Goal: Task Accomplishment & Management: Complete application form

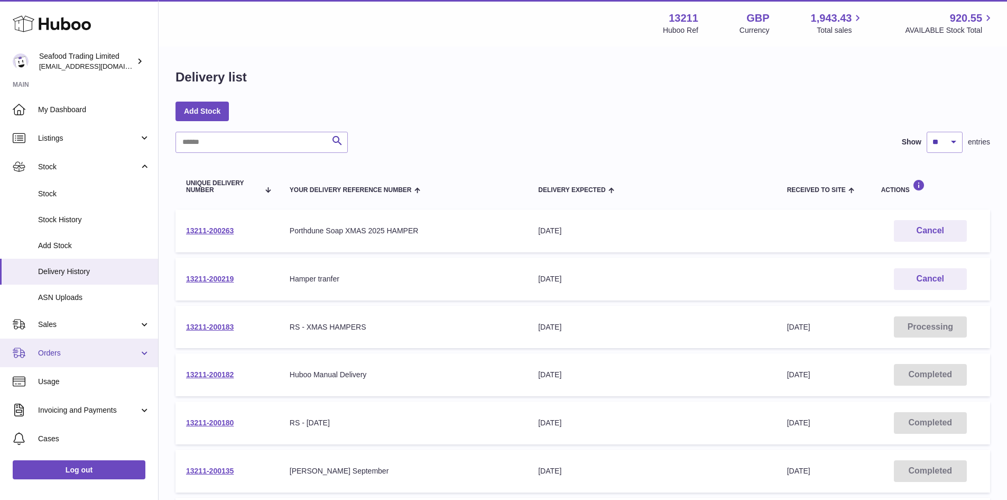
click at [61, 348] on span "Orders" at bounding box center [88, 353] width 101 height 10
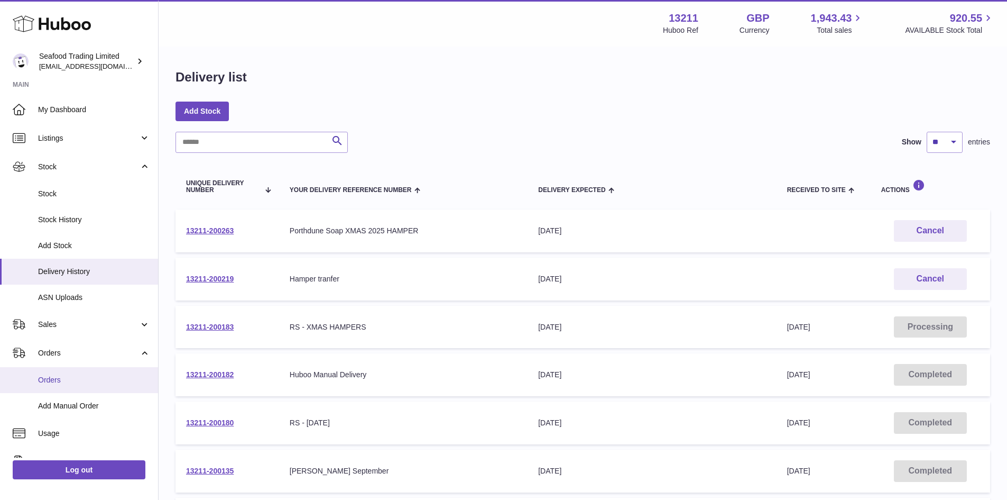
click at [51, 370] on link "Orders" at bounding box center [79, 380] width 158 height 26
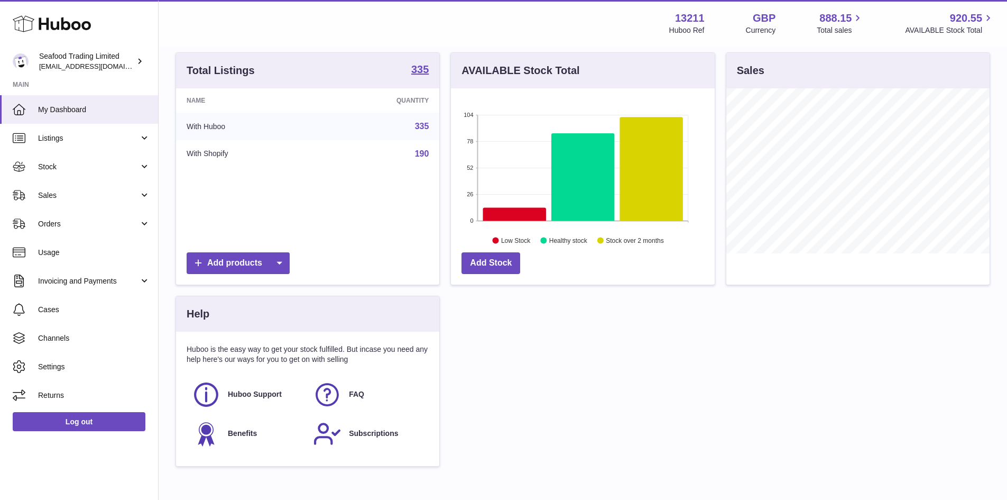
scroll to position [106, 0]
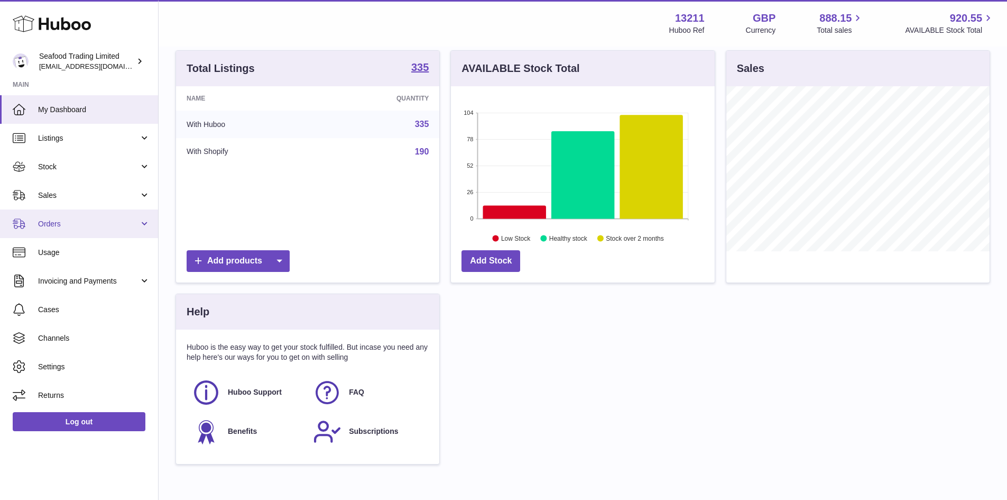
click at [68, 212] on link "Orders" at bounding box center [79, 223] width 158 height 29
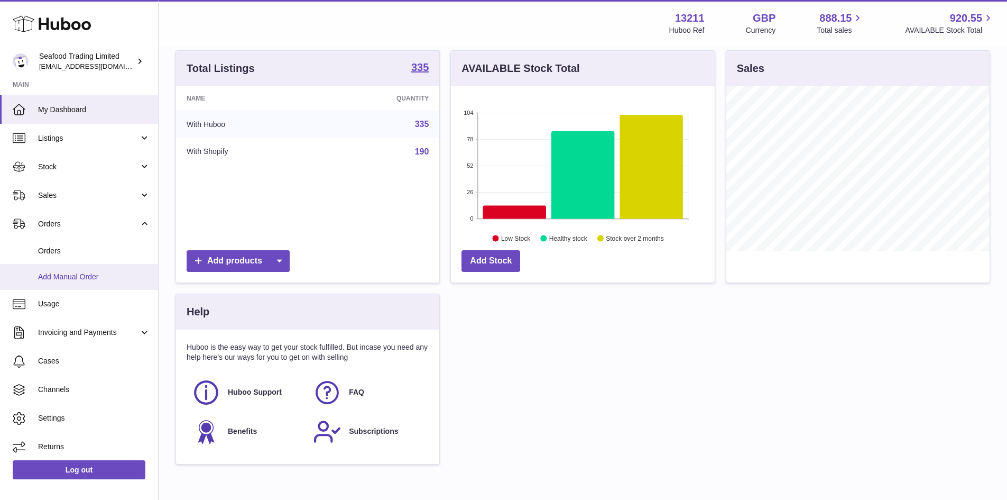
click at [68, 269] on link "Add Manual Order" at bounding box center [79, 277] width 158 height 26
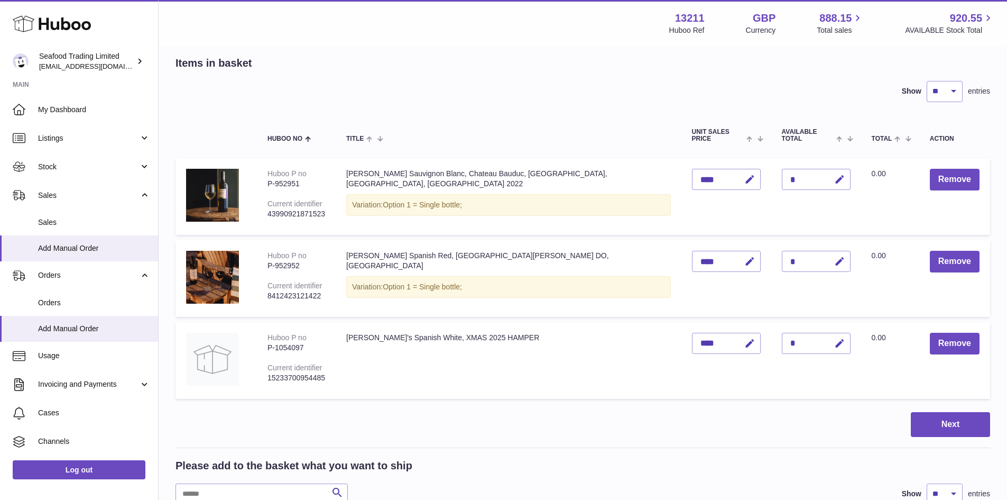
scroll to position [106, 0]
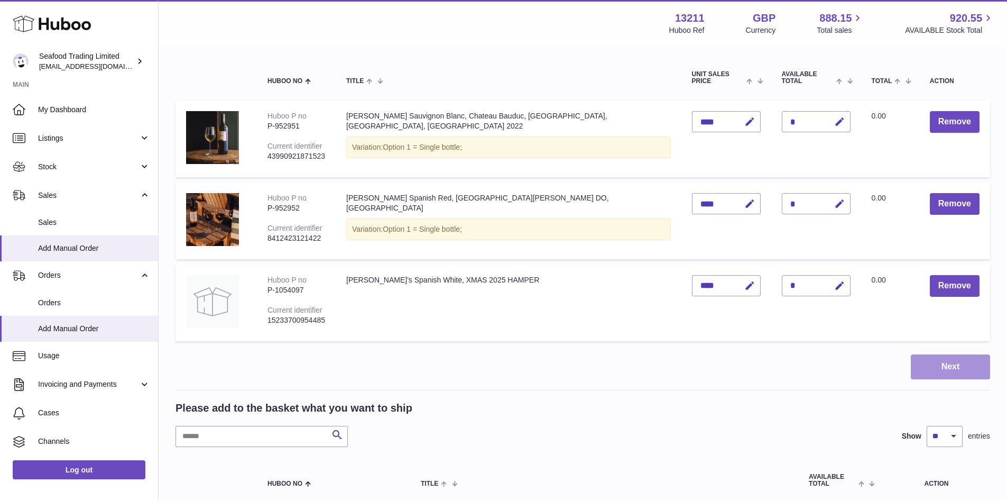
click at [958, 357] on button "Next" at bounding box center [950, 366] width 79 height 25
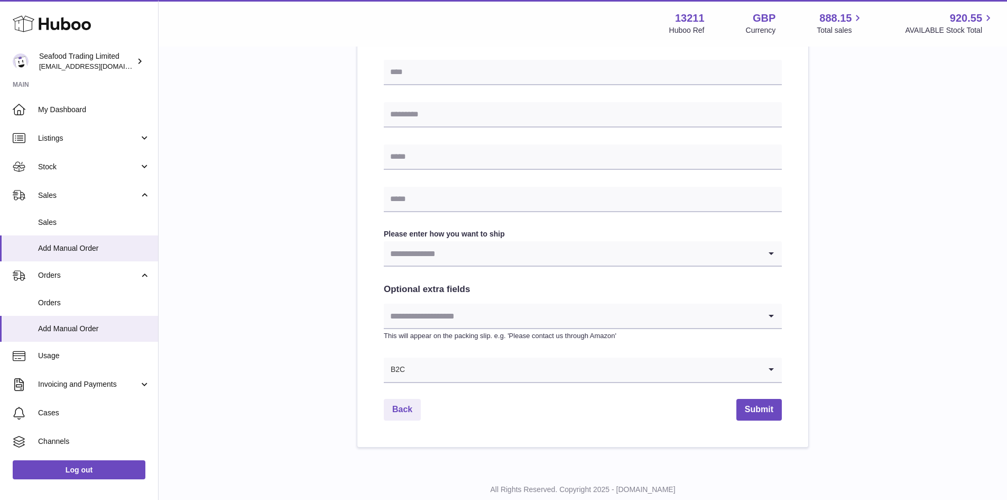
scroll to position [423, 0]
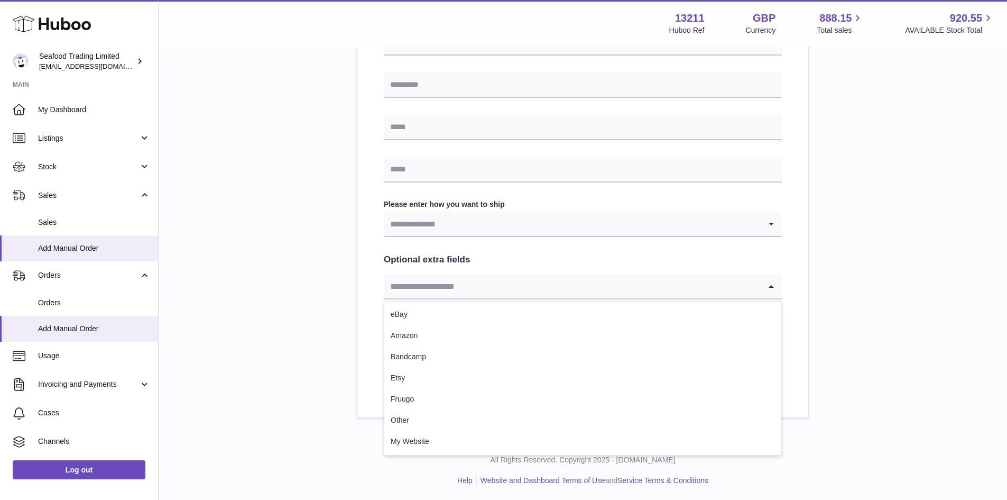
click at [537, 289] on input "Search for option" at bounding box center [572, 286] width 377 height 24
click at [316, 258] on div "Please enter where you want to ship the items UK Europe World Find Address Plea…" at bounding box center [582, 49] width 815 height 736
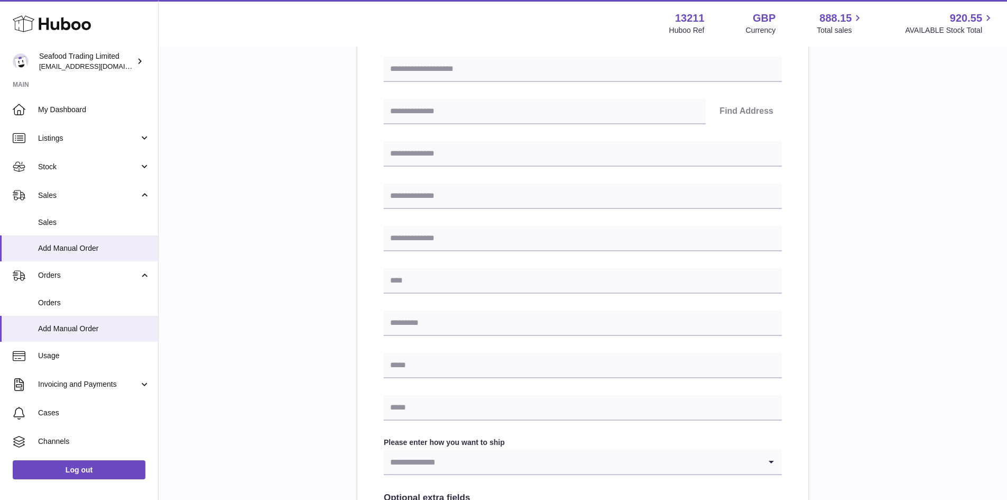
scroll to position [106, 0]
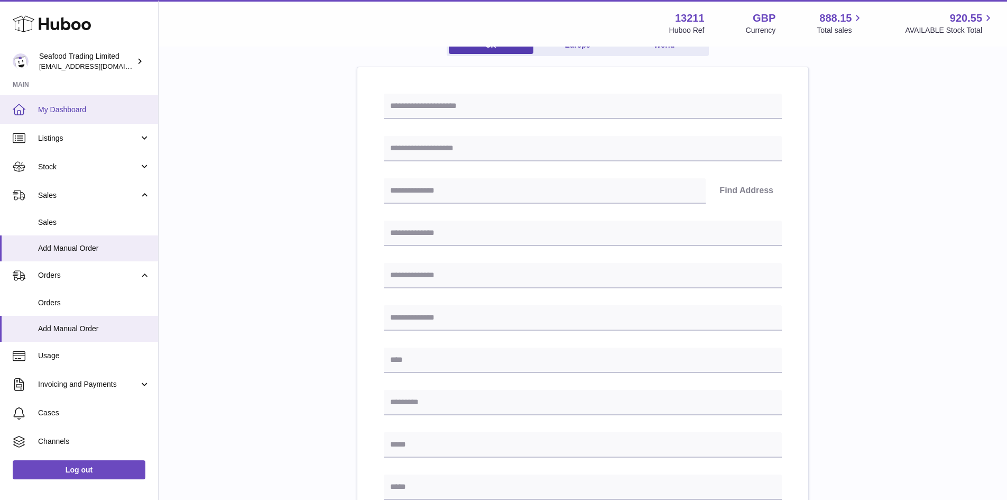
click at [93, 111] on span "My Dashboard" at bounding box center [94, 110] width 112 height 10
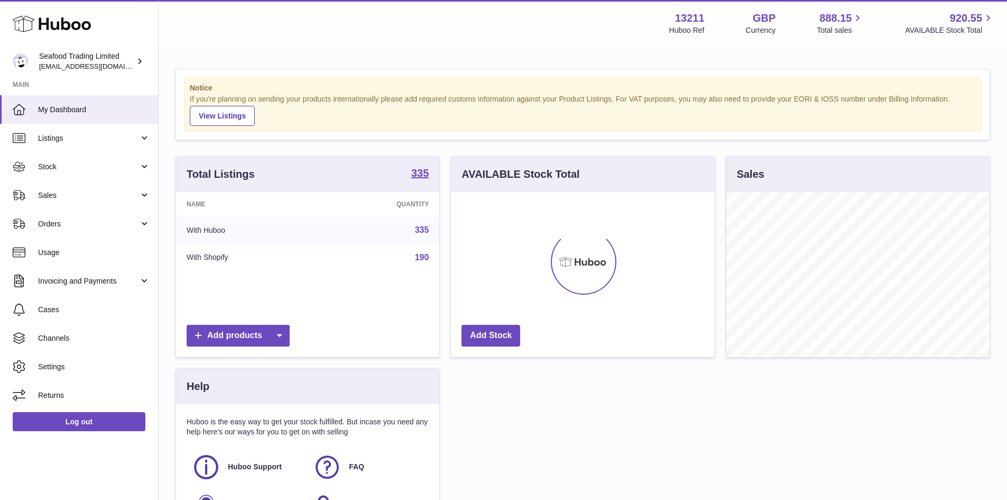
scroll to position [165, 264]
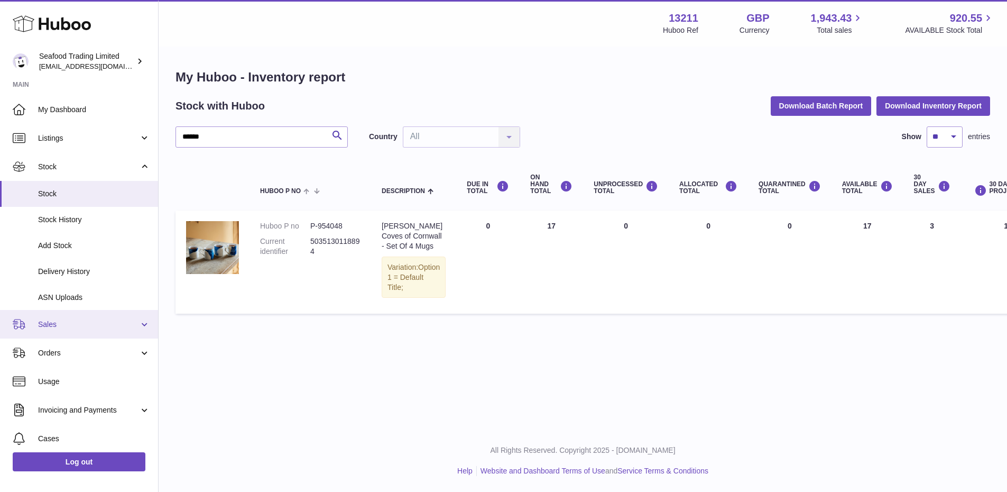
click at [71, 323] on span "Sales" at bounding box center [88, 324] width 101 height 10
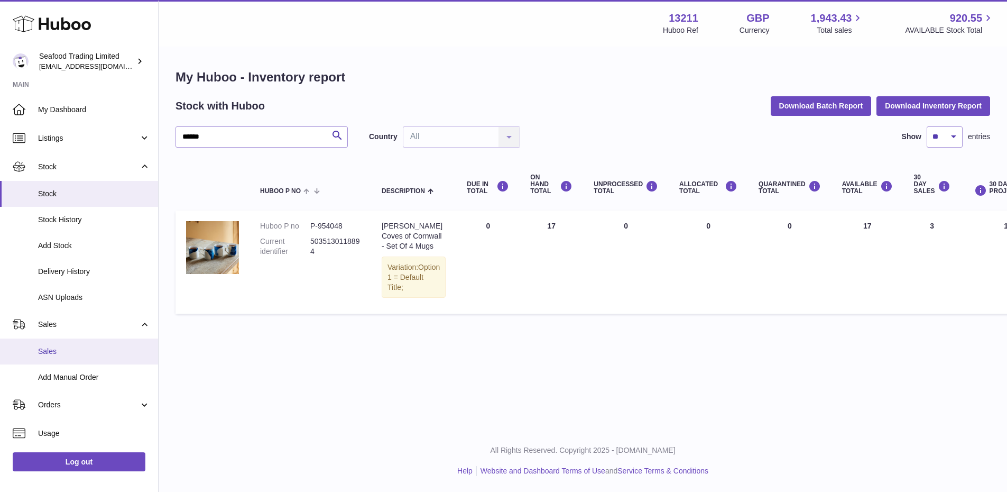
click at [39, 347] on span "Sales" at bounding box center [94, 351] width 112 height 10
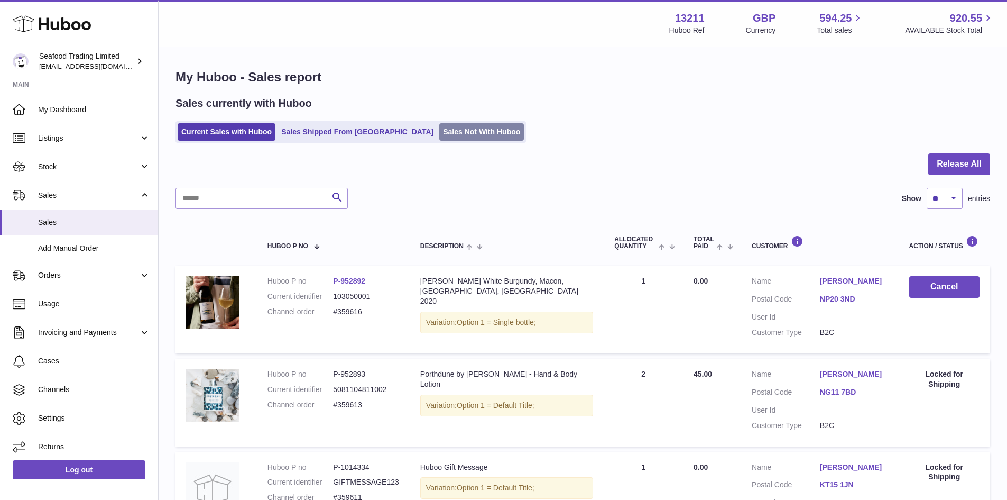
click at [445, 127] on link "Sales Not With Huboo" at bounding box center [481, 131] width 85 height 17
